Goal: Information Seeking & Learning: Learn about a topic

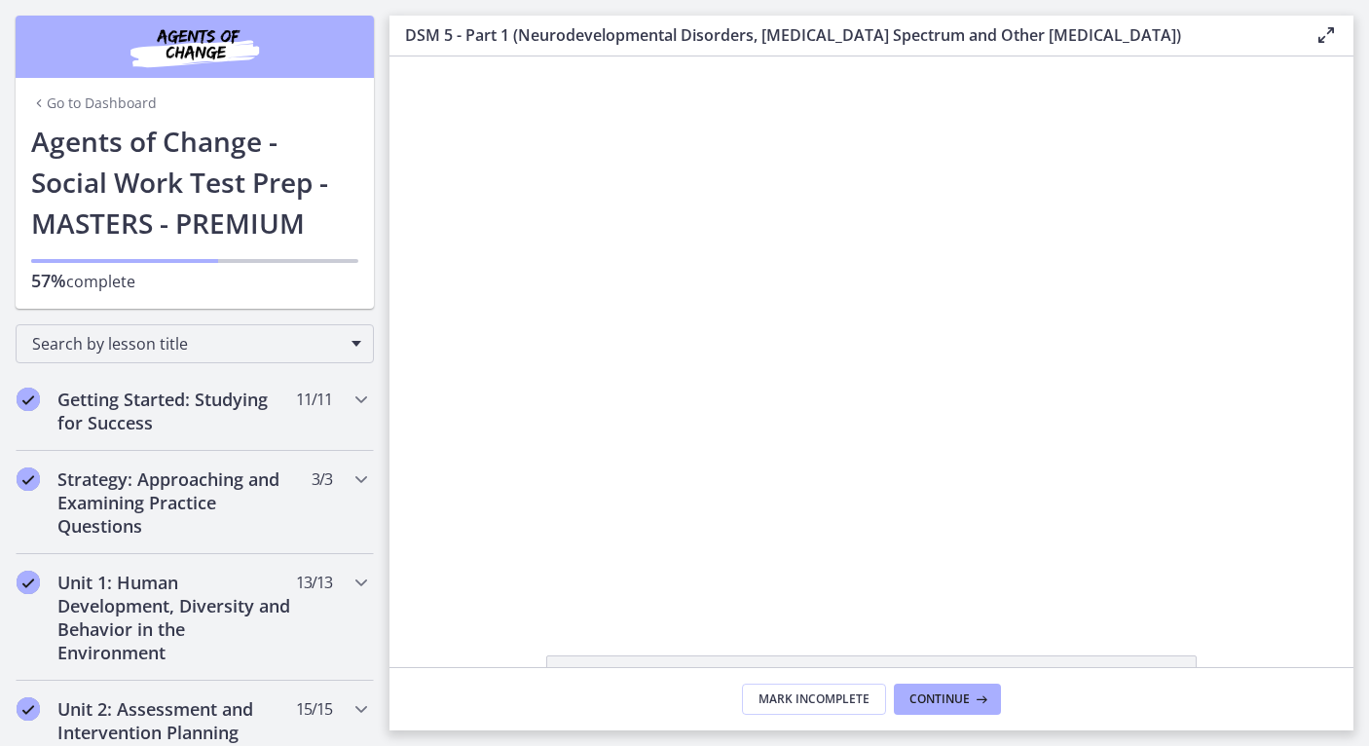
scroll to position [1338, 0]
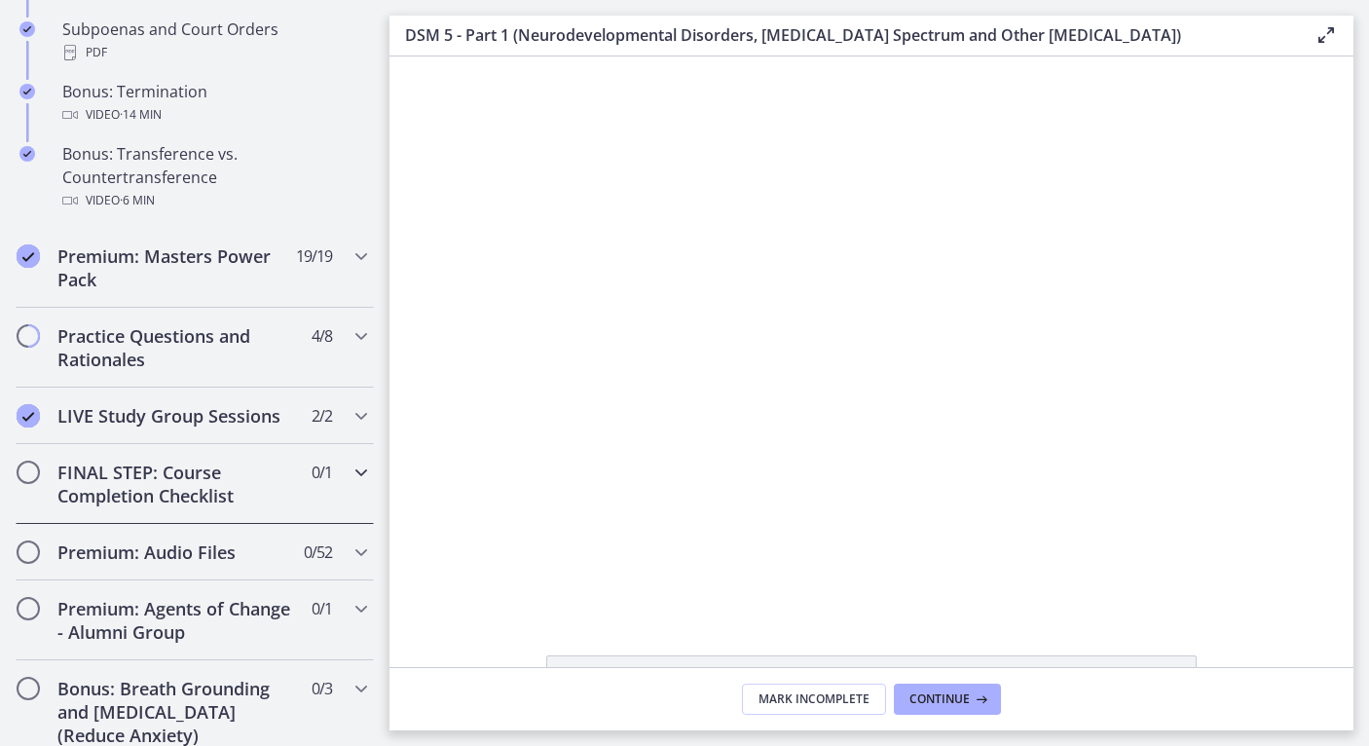
click at [358, 477] on icon "Chapters" at bounding box center [360, 471] width 23 height 23
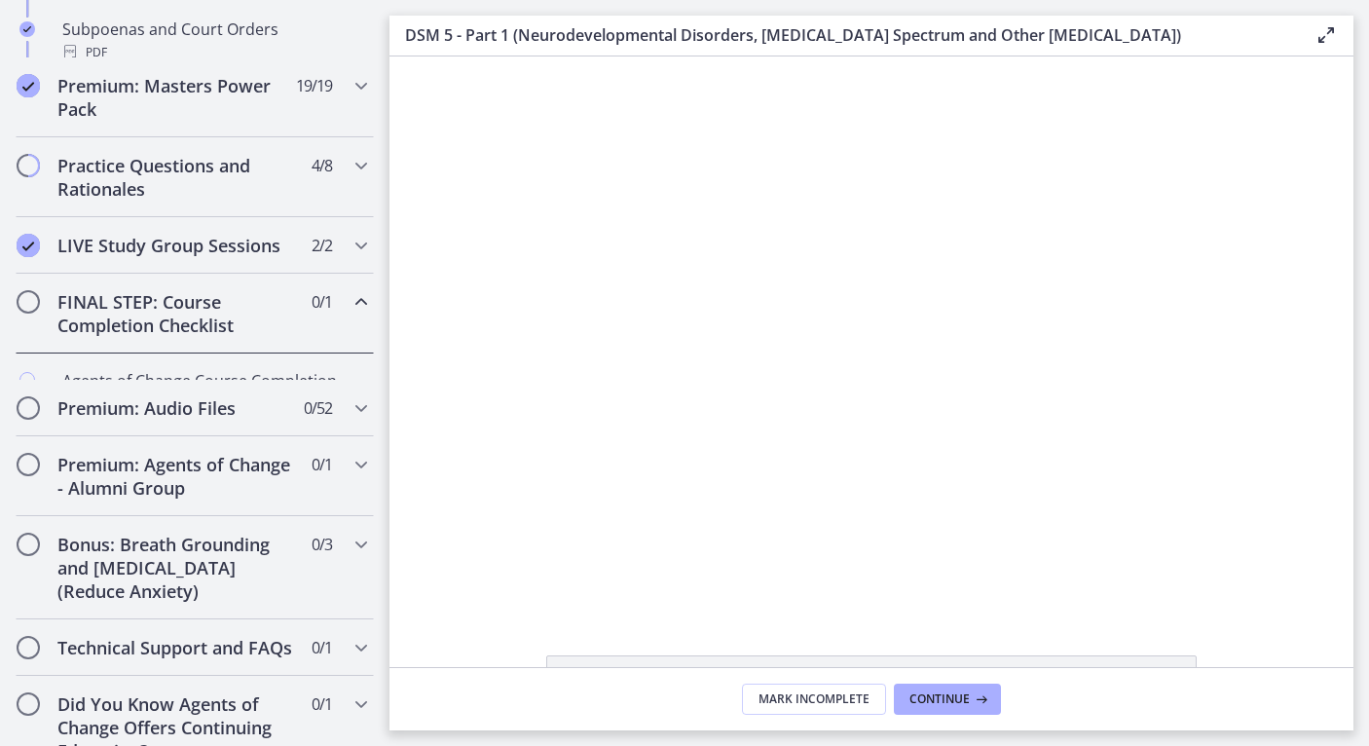
scroll to position [994, 0]
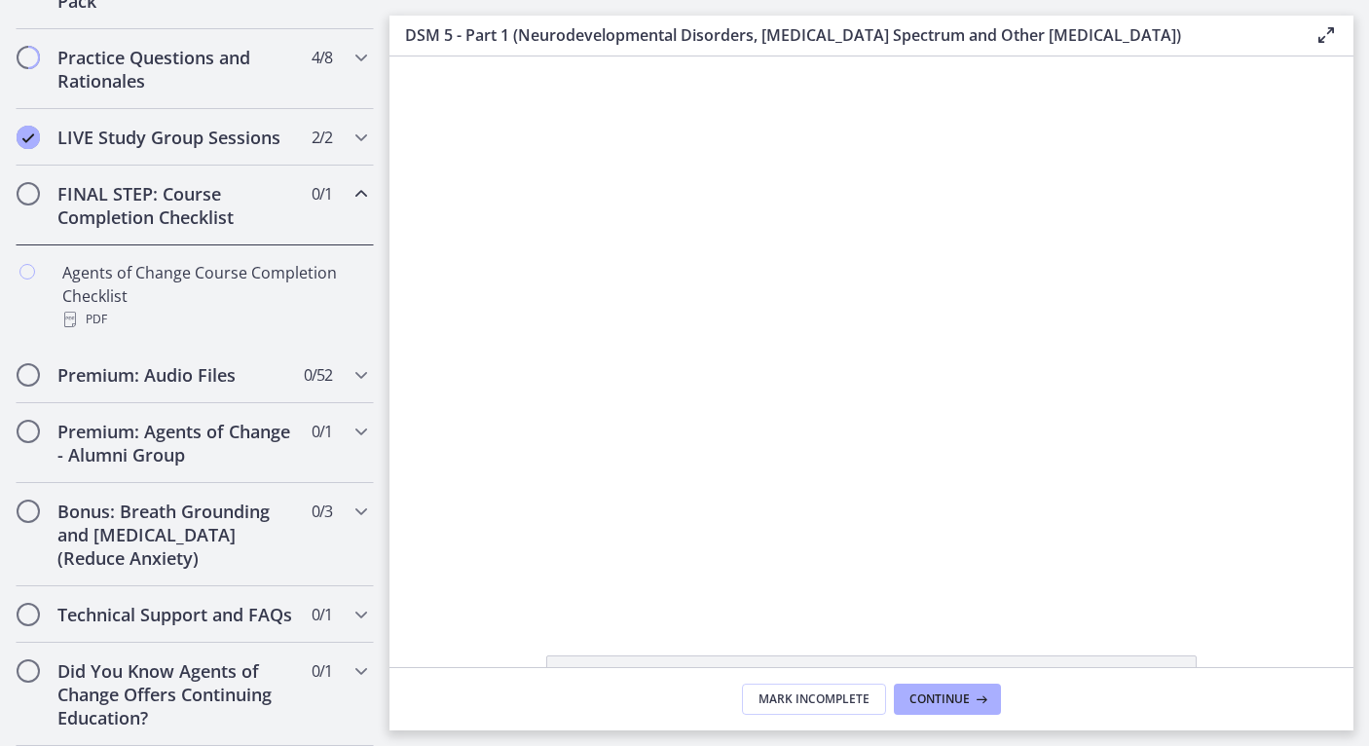
click at [367, 192] on icon "Chapters" at bounding box center [360, 193] width 23 height 23
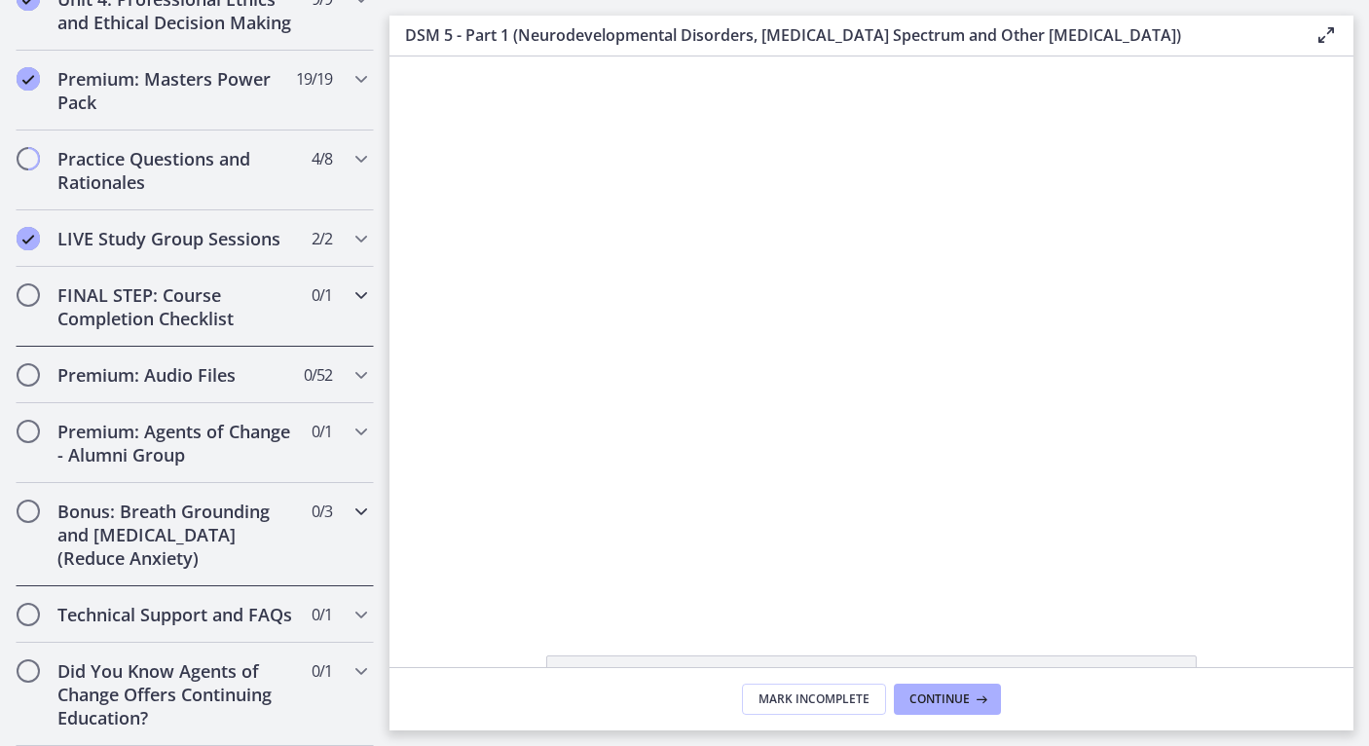
scroll to position [0, 0]
click at [362, 508] on icon "Chapters" at bounding box center [360, 510] width 23 height 23
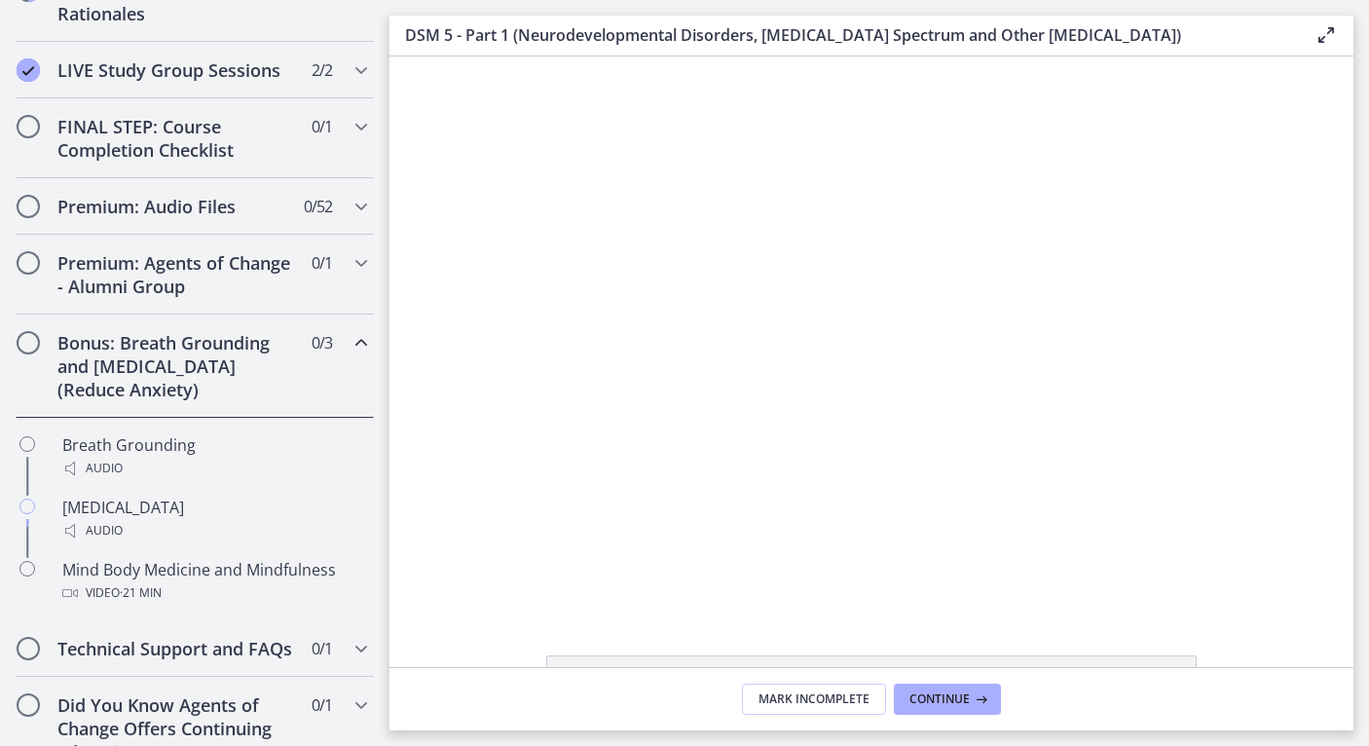
scroll to position [1062, 0]
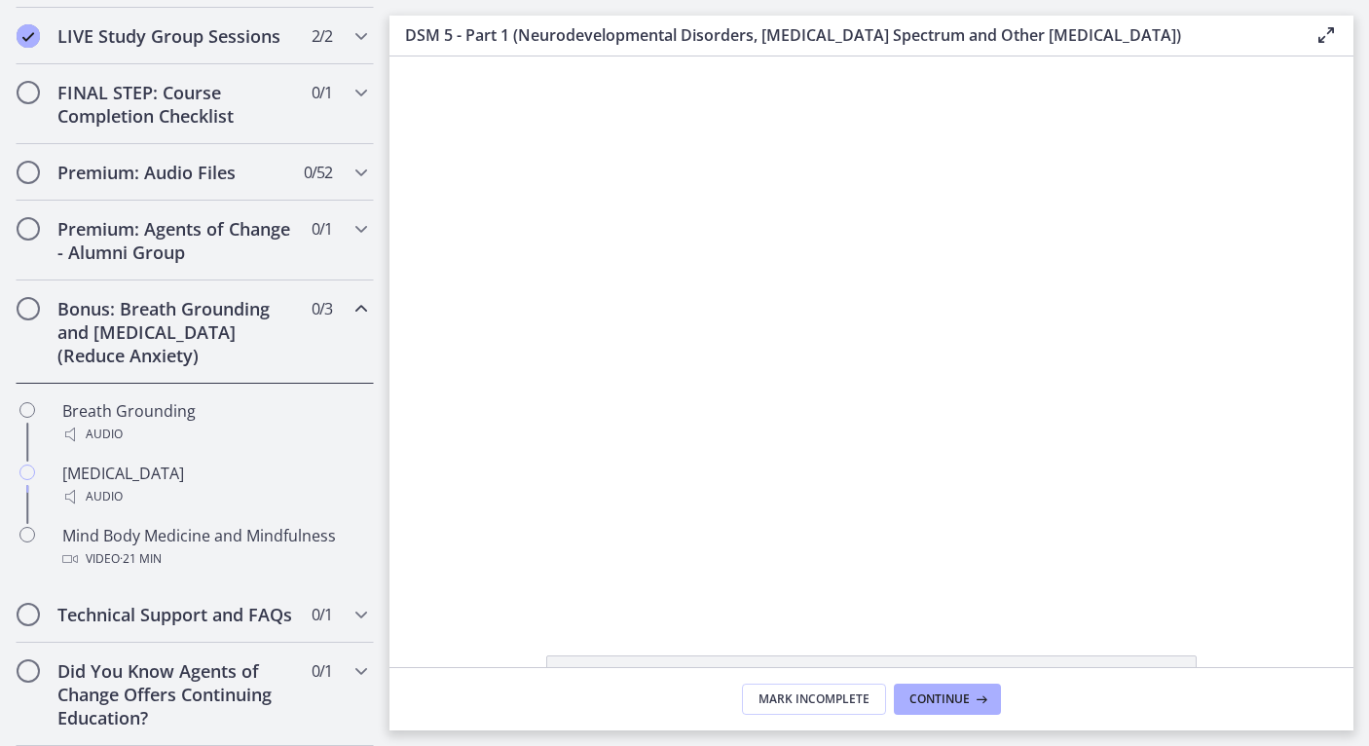
click at [366, 310] on icon "Chapters" at bounding box center [360, 308] width 23 height 23
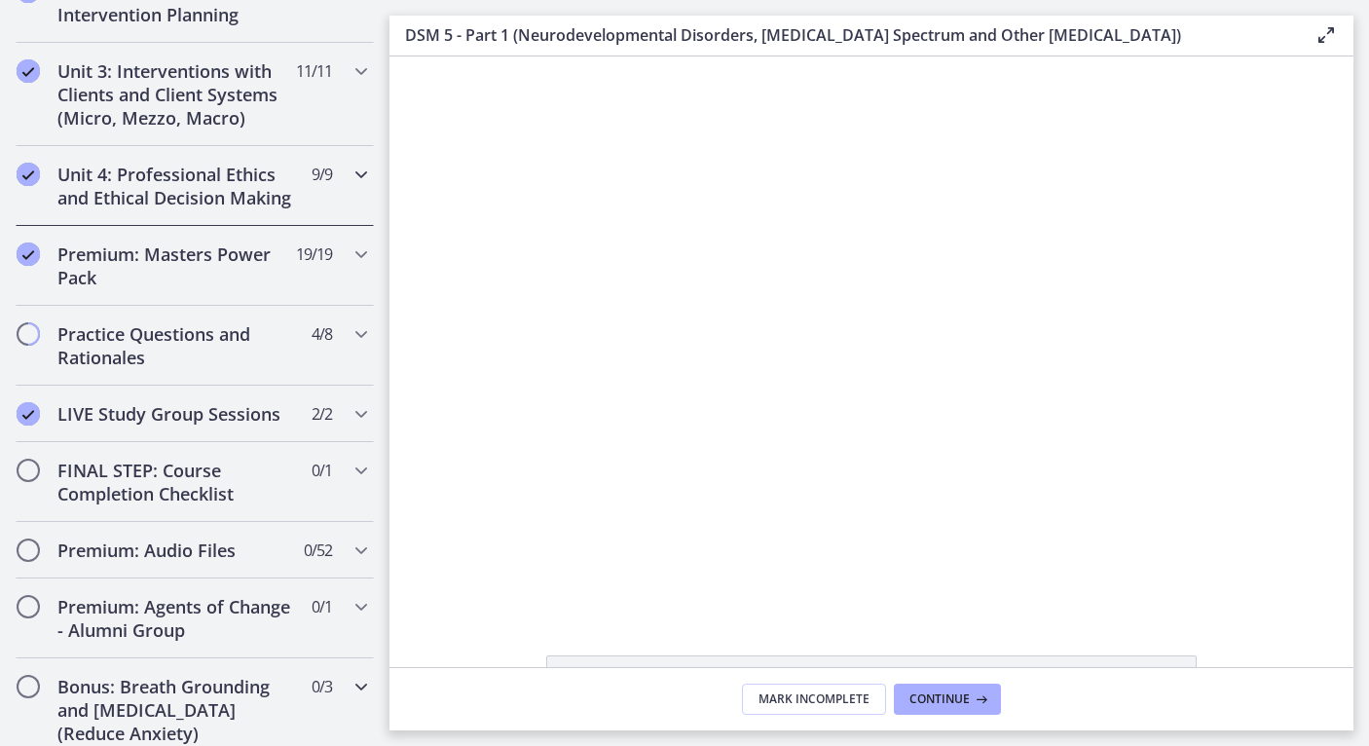
scroll to position [691, 0]
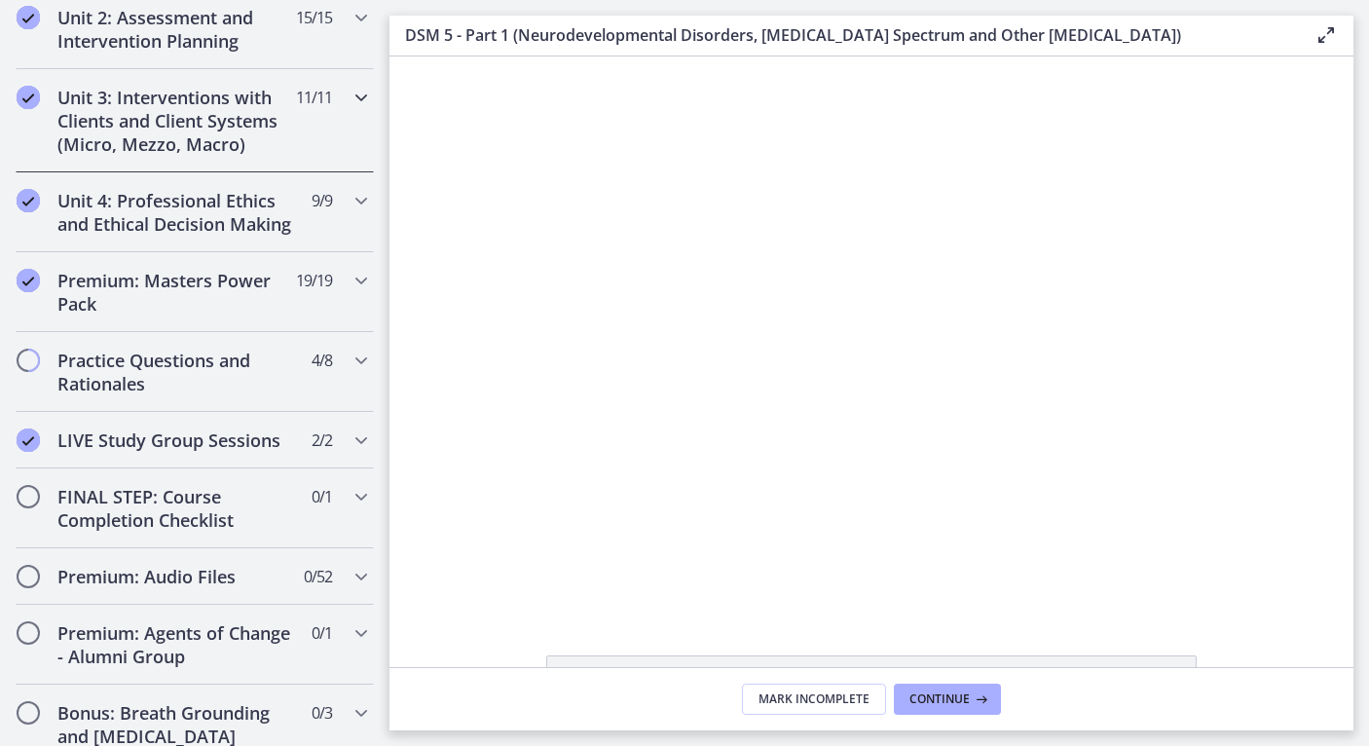
click at [359, 106] on icon "Chapters" at bounding box center [360, 97] width 23 height 23
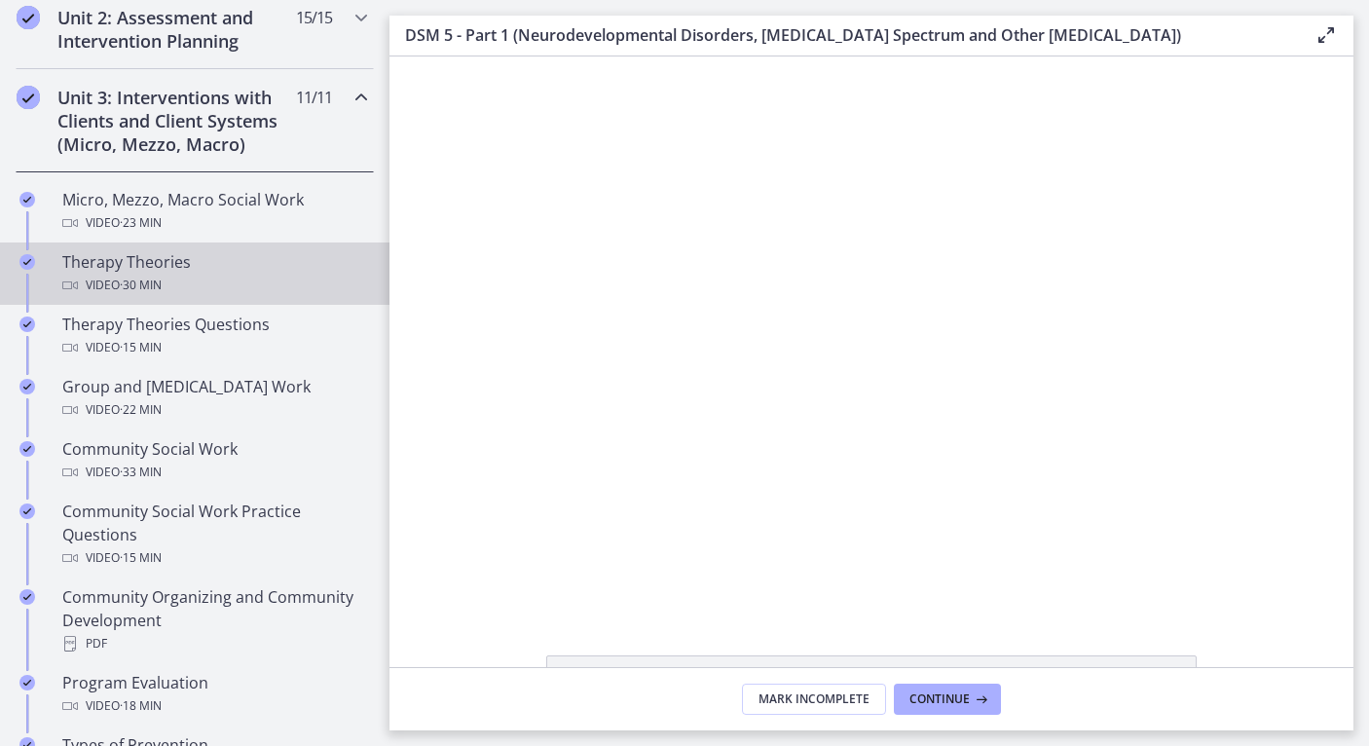
click at [176, 255] on div "Therapy Theories Video · 30 min" at bounding box center [214, 273] width 304 height 47
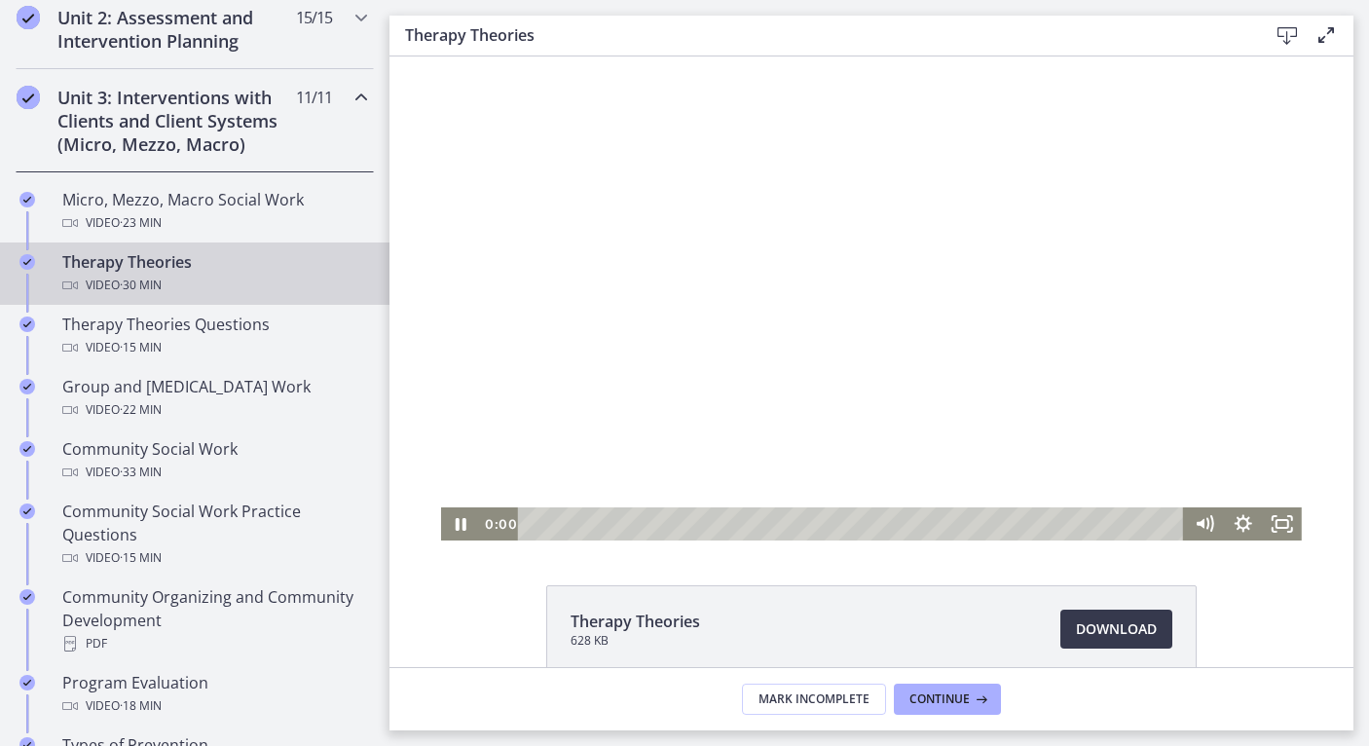
click at [830, 311] on div at bounding box center [871, 298] width 860 height 484
click at [643, 519] on div "Playbar" at bounding box center [852, 523] width 642 height 33
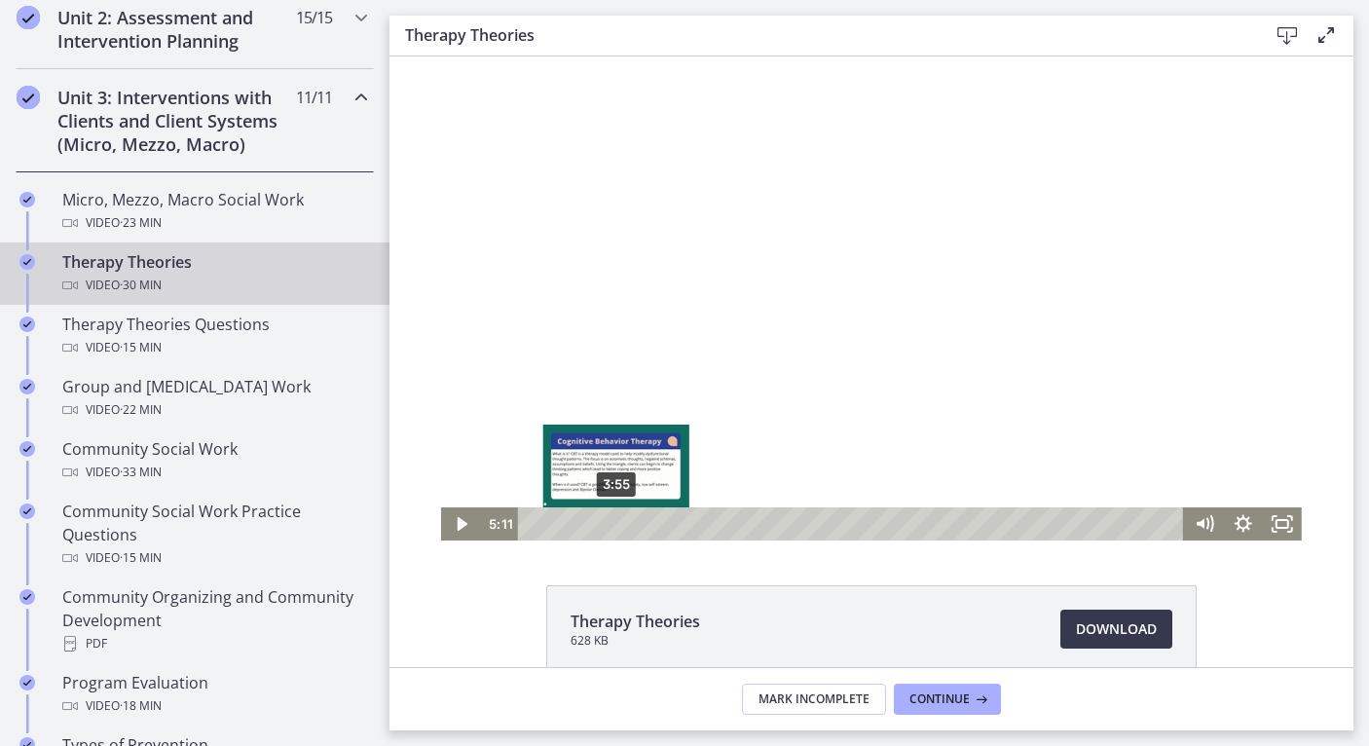
click at [615, 523] on div "3:55" at bounding box center [852, 523] width 642 height 33
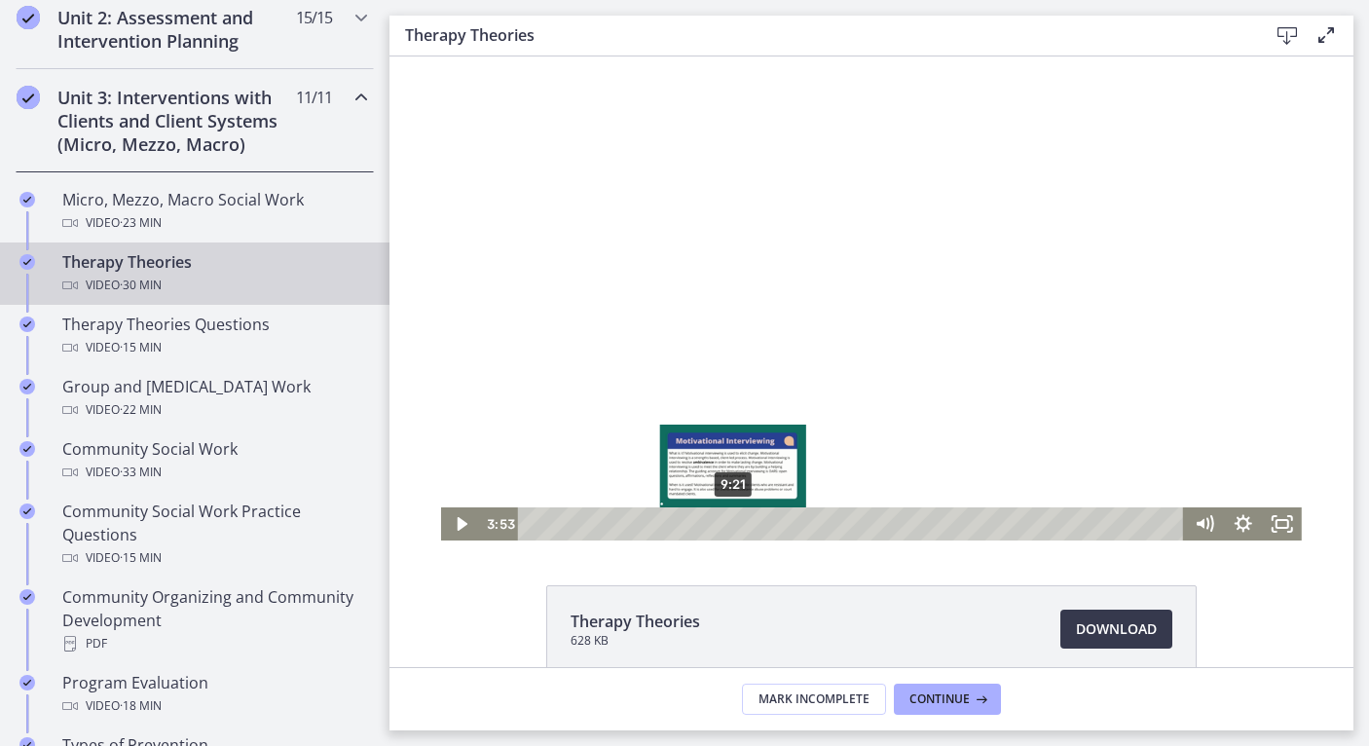
click at [731, 527] on div "9:21" at bounding box center [852, 523] width 642 height 33
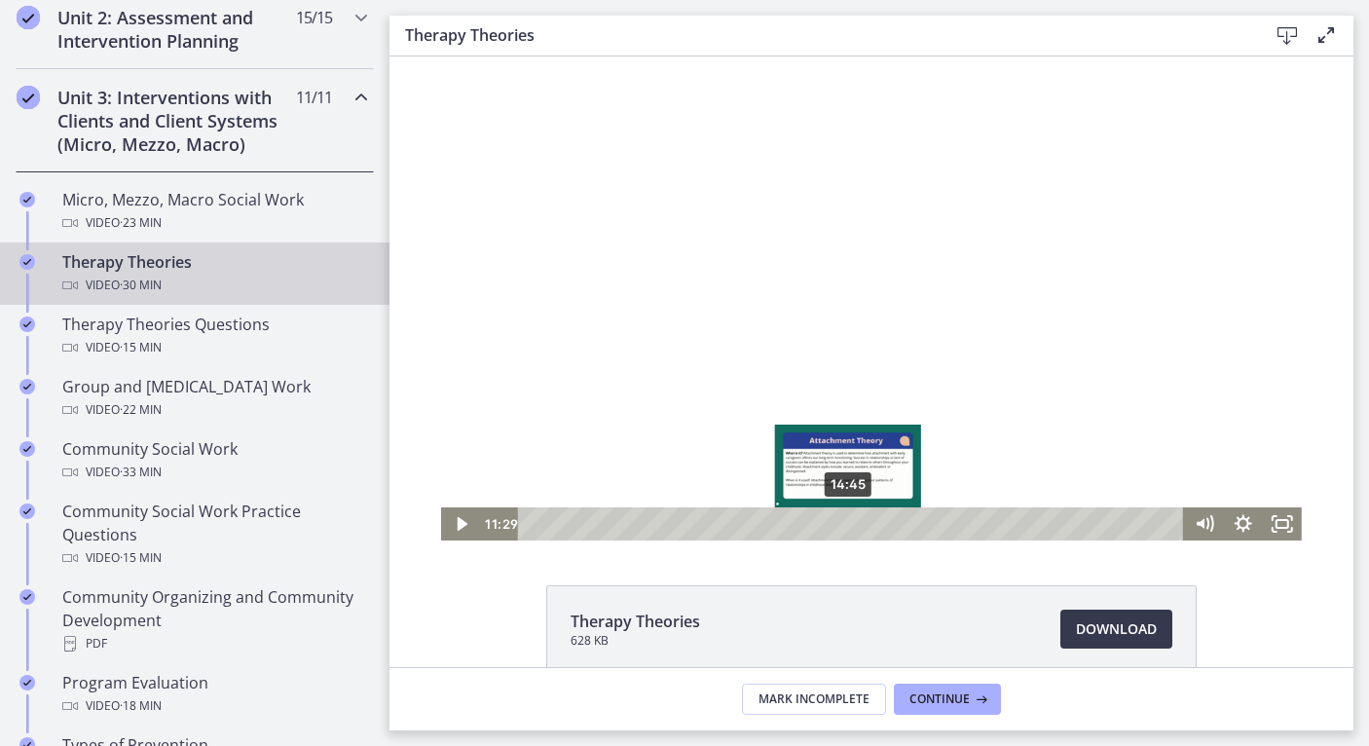
click at [849, 519] on div "14:45" at bounding box center [852, 523] width 642 height 33
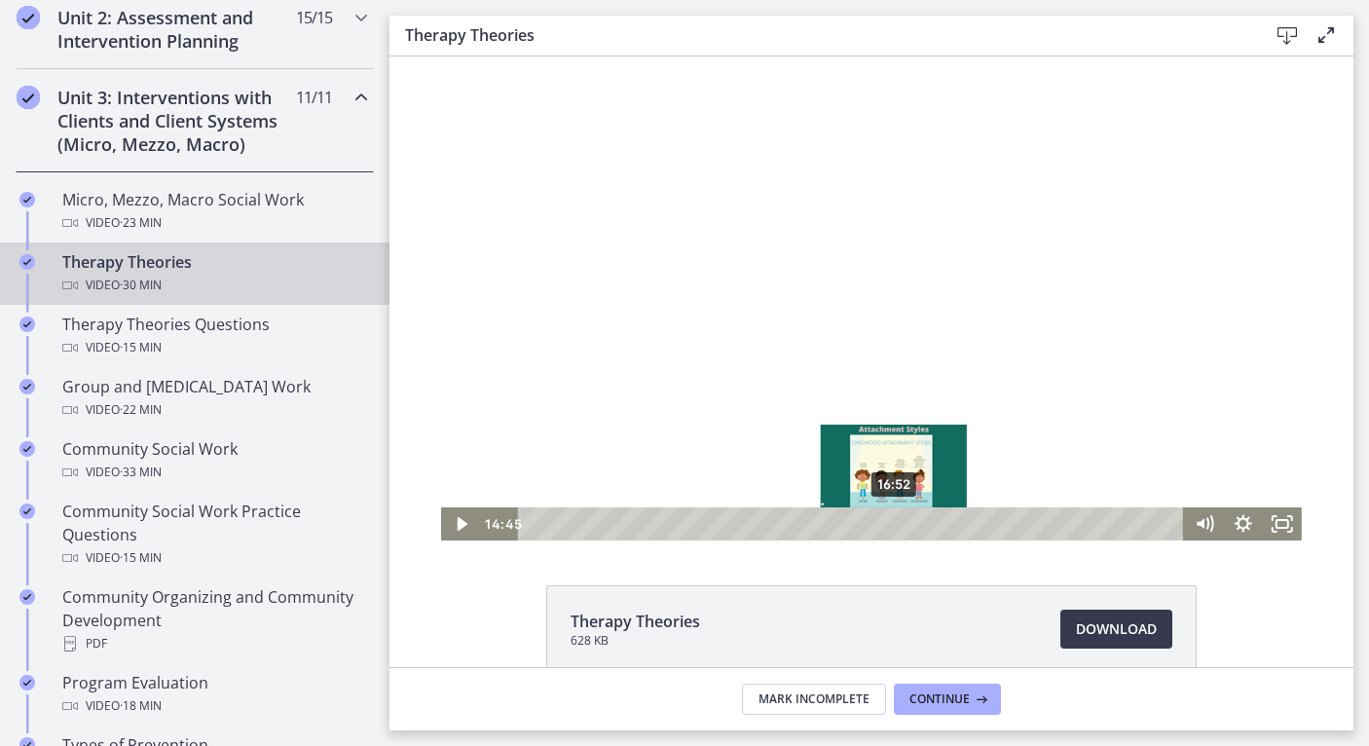
click at [917, 520] on div "16:52" at bounding box center [852, 523] width 642 height 33
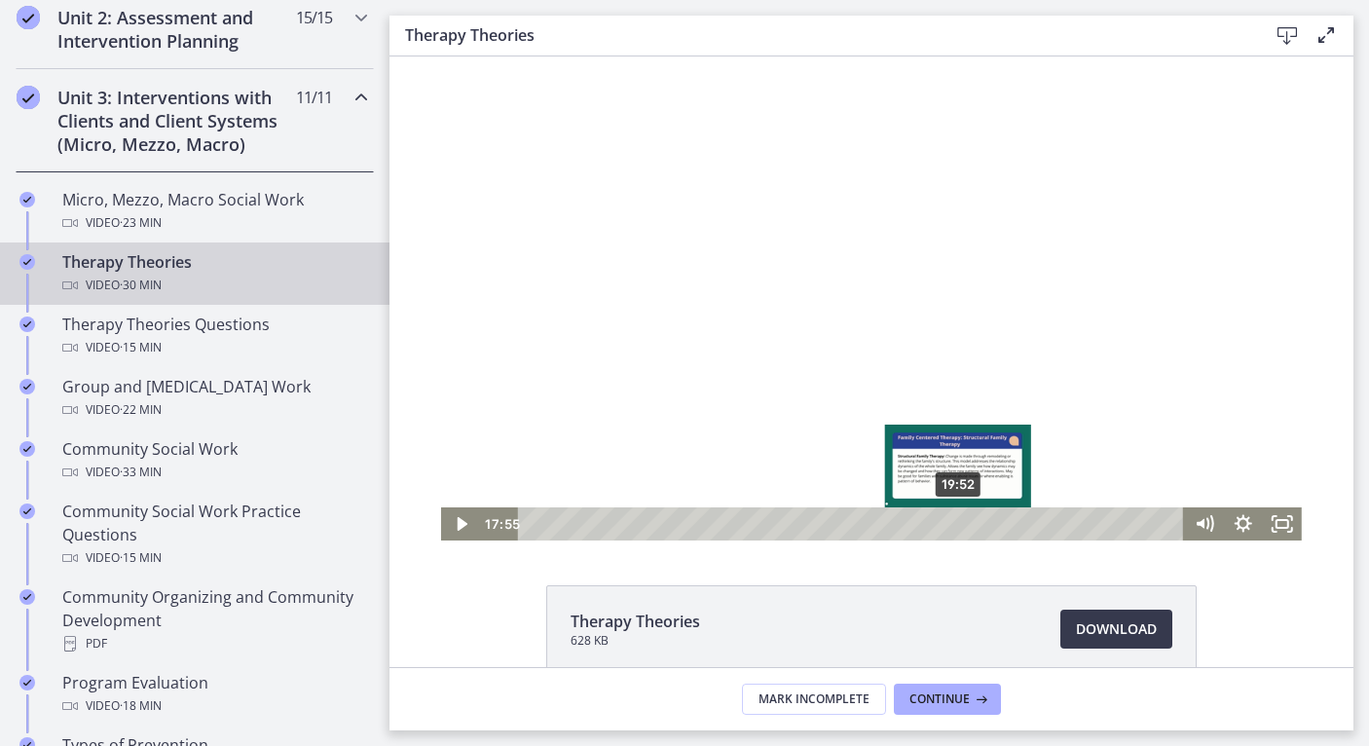
click at [959, 519] on div "19:52" at bounding box center [852, 523] width 642 height 33
click at [979, 519] on div "20:49" at bounding box center [852, 523] width 642 height 33
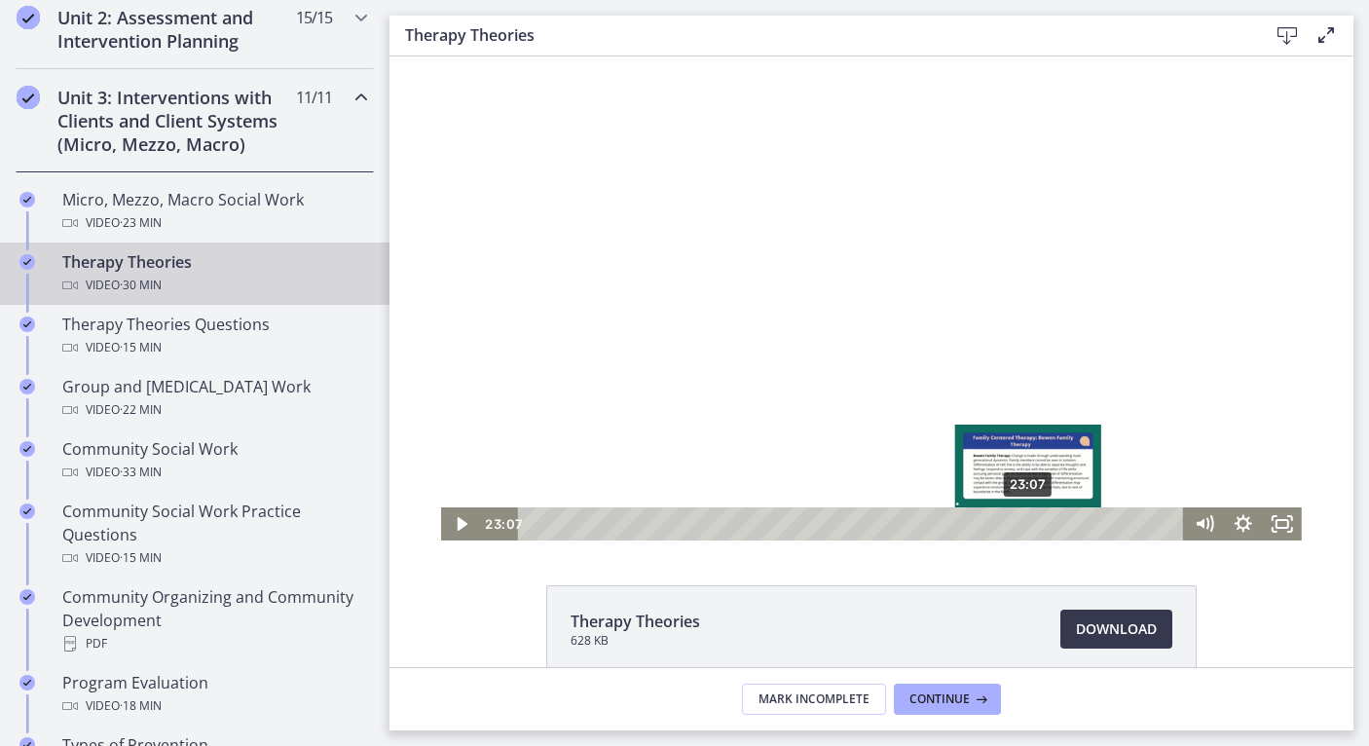
click at [1029, 528] on div "23:07" at bounding box center [852, 523] width 642 height 33
click at [1055, 524] on div "24:21" at bounding box center [852, 523] width 642 height 33
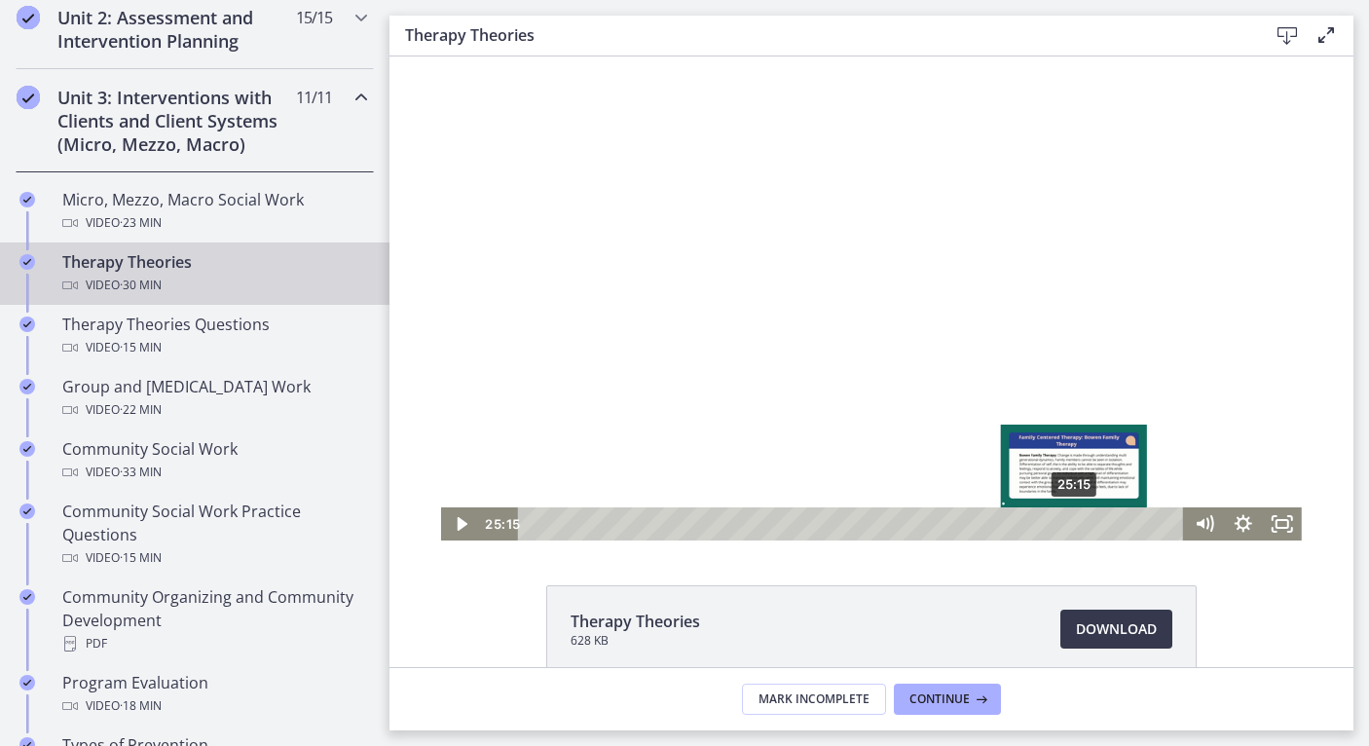
click at [1075, 524] on div "25:15" at bounding box center [852, 523] width 642 height 33
click at [1105, 524] on div "26:31" at bounding box center [852, 523] width 642 height 33
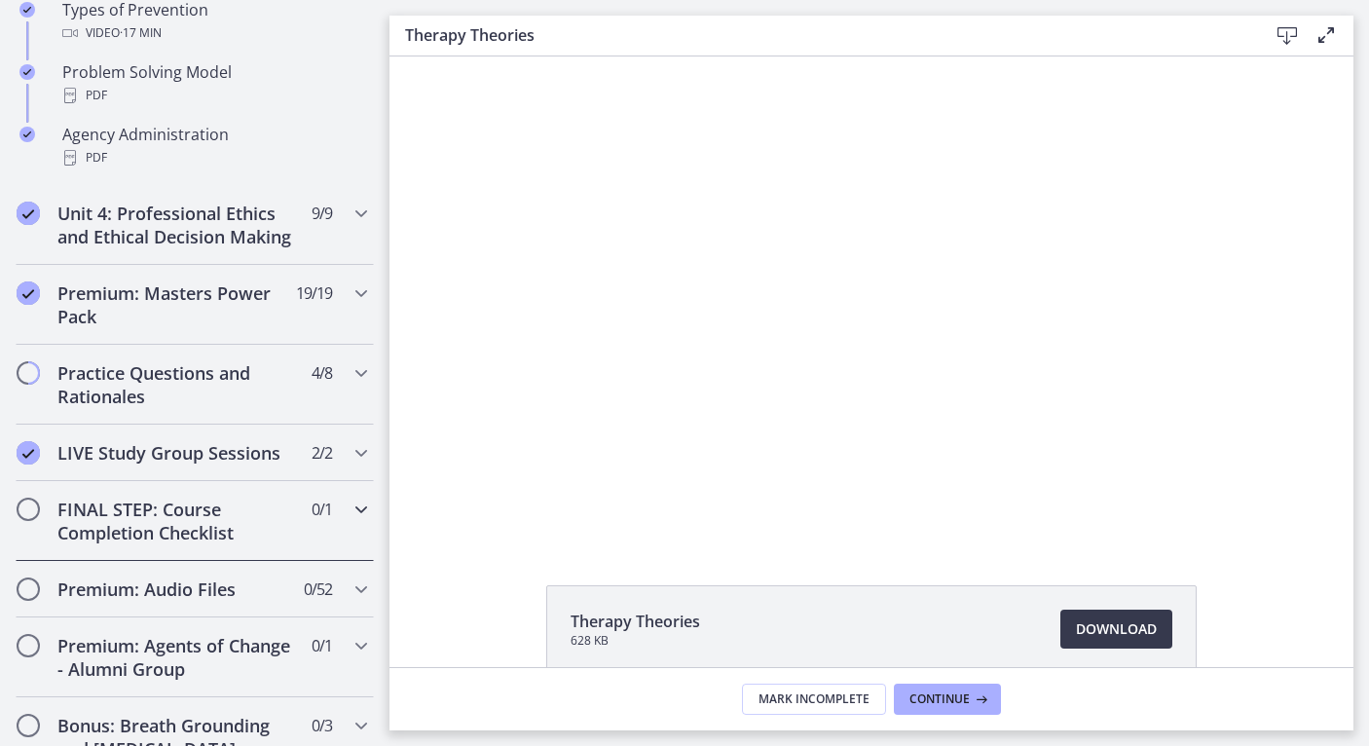
scroll to position [1429, 0]
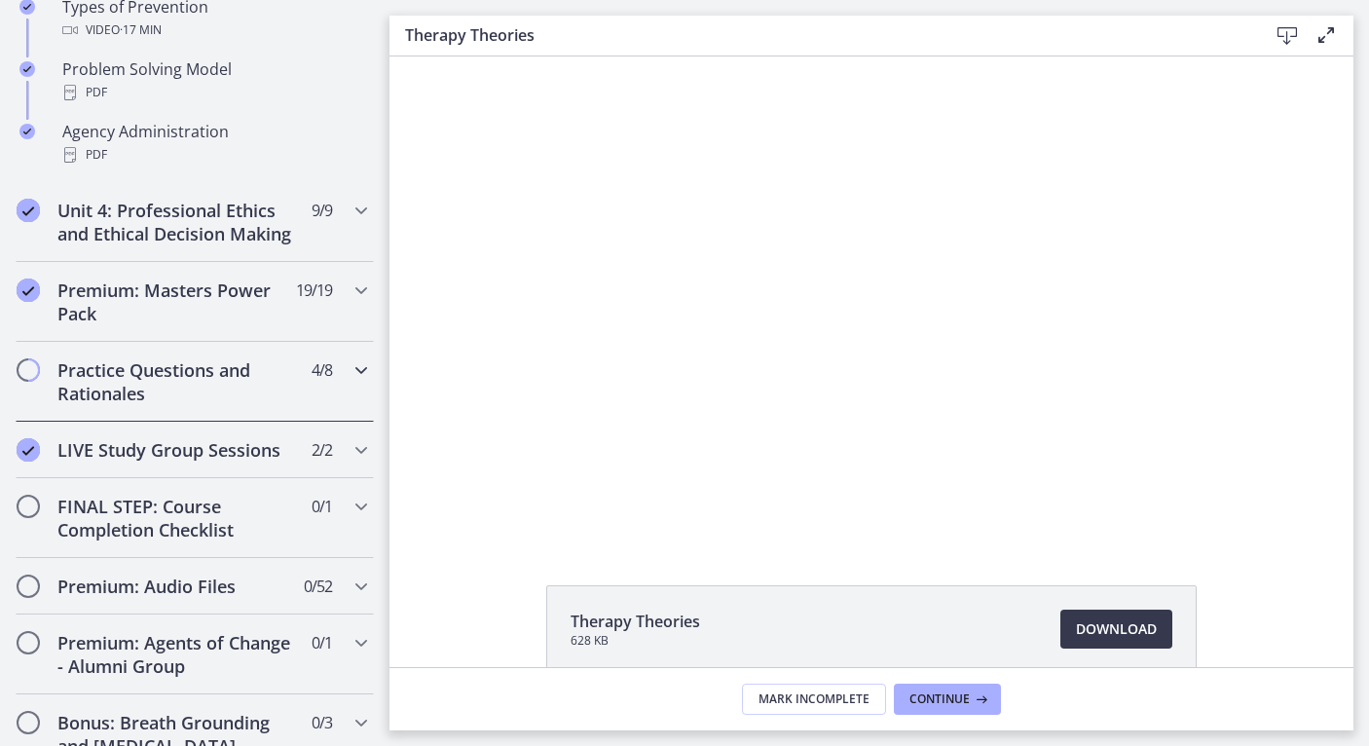
click at [361, 366] on icon "Chapters" at bounding box center [360, 369] width 23 height 23
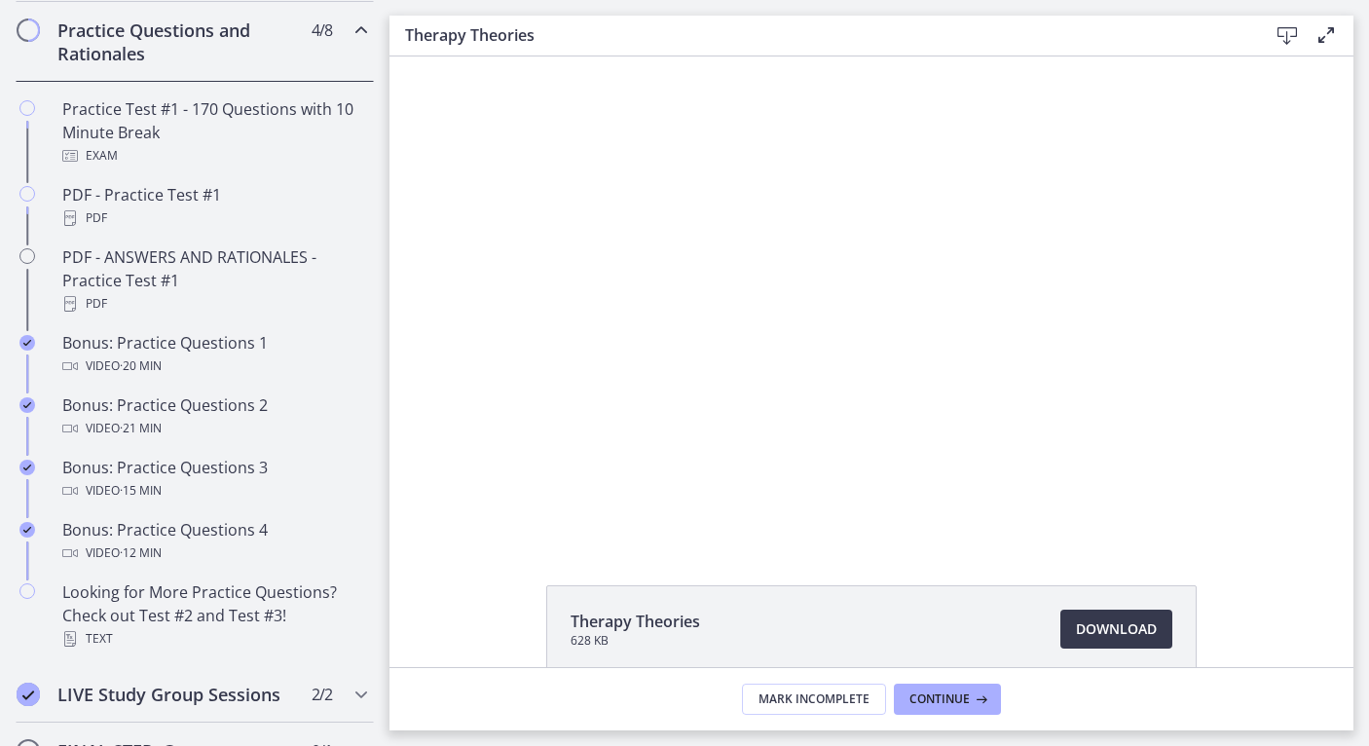
scroll to position [880, 0]
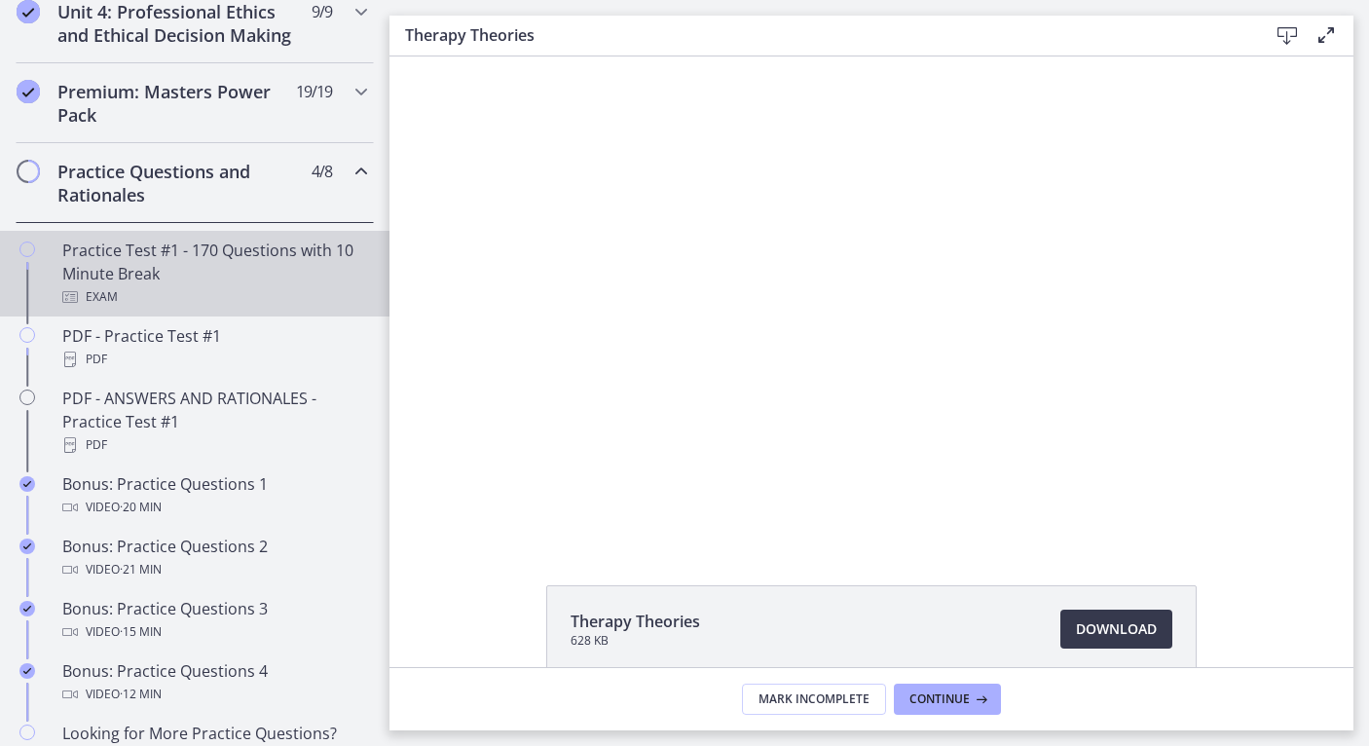
click at [214, 288] on div "Exam" at bounding box center [214, 296] width 304 height 23
